Goal: Transaction & Acquisition: Download file/media

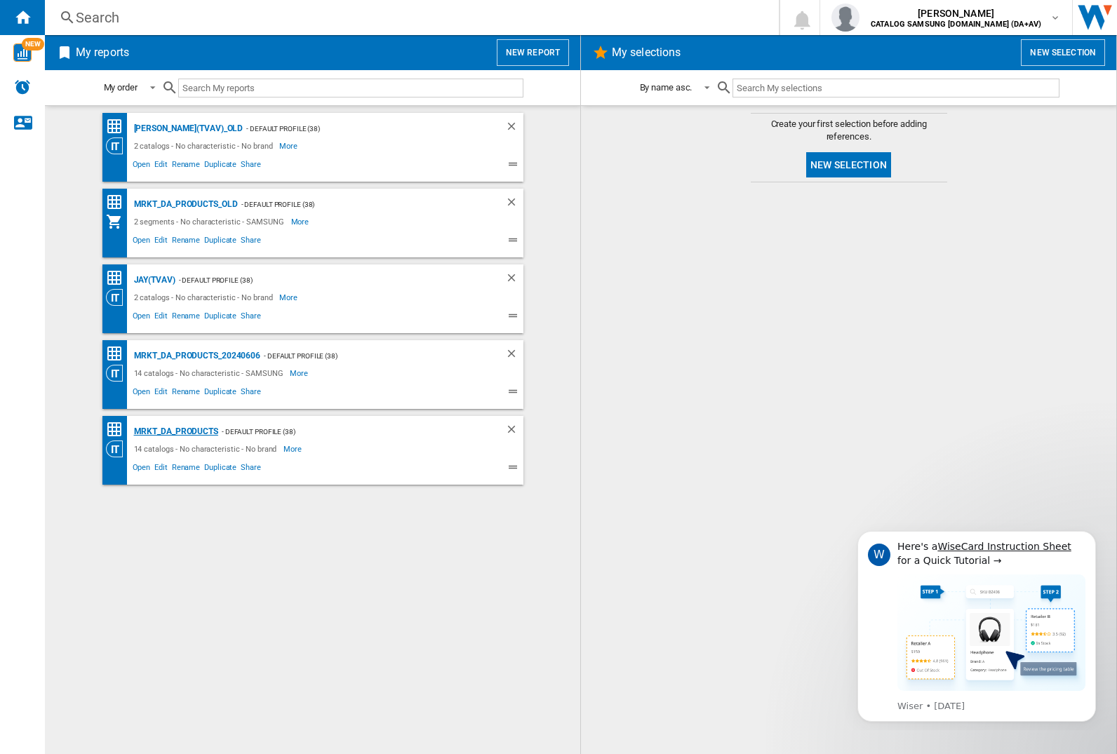
click at [175, 431] on div "MRKT_DA_PRODUCTS" at bounding box center [174, 432] width 88 height 18
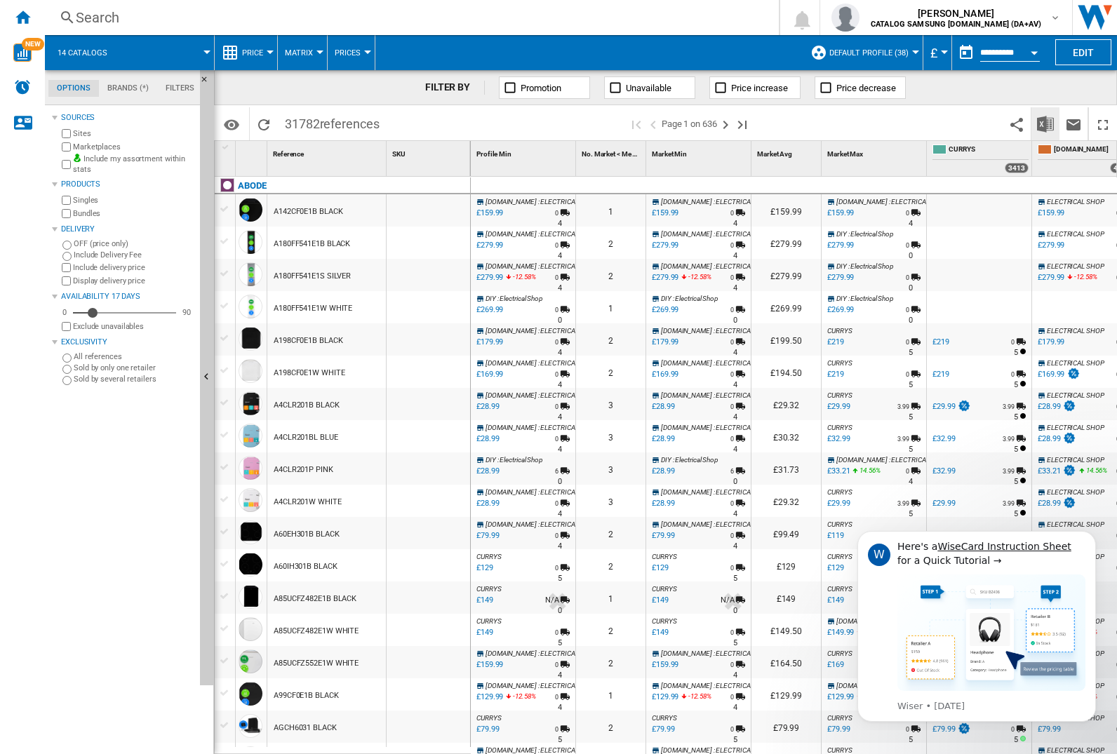
click at [1044, 123] on img "Download in Excel" at bounding box center [1045, 124] width 17 height 17
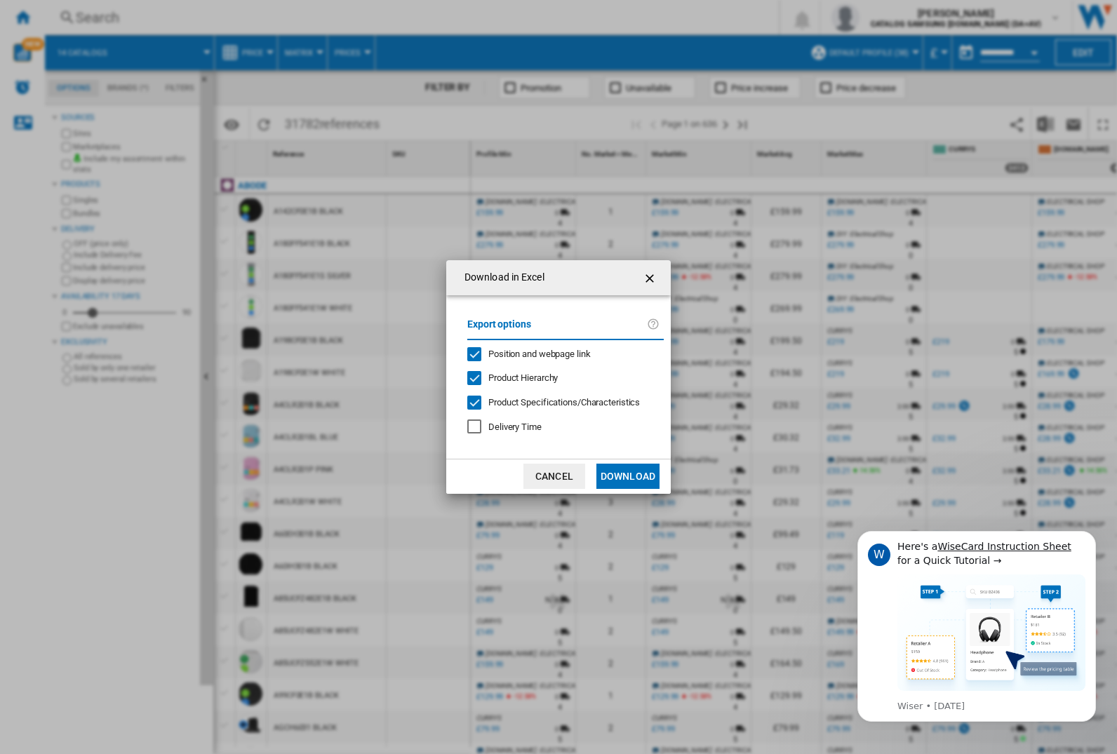
click at [530, 354] on span "Position and webpage link" at bounding box center [539, 354] width 102 height 11
click at [628, 476] on button "Download" at bounding box center [627, 476] width 63 height 25
